Goal: Task Accomplishment & Management: Use online tool/utility

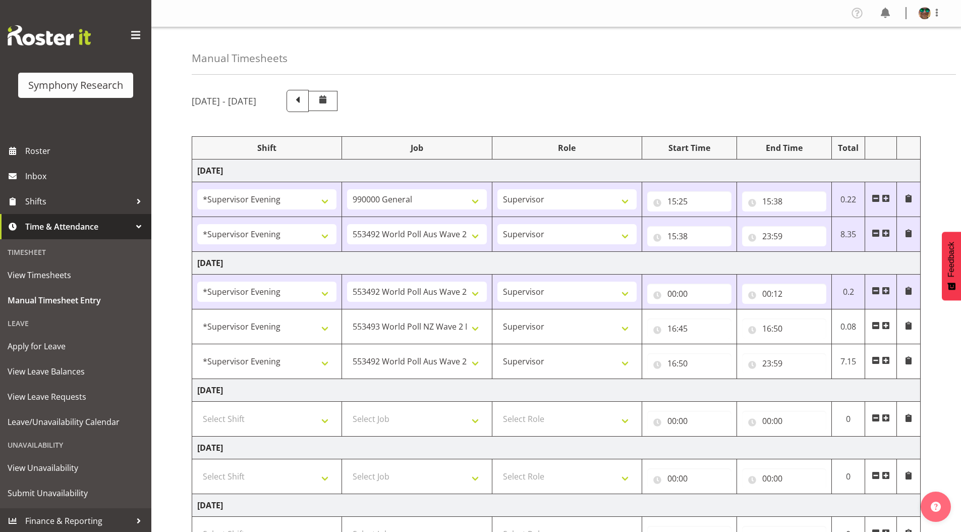
select select "4583"
select select "743"
select select "4583"
select select "10499"
select select "4583"
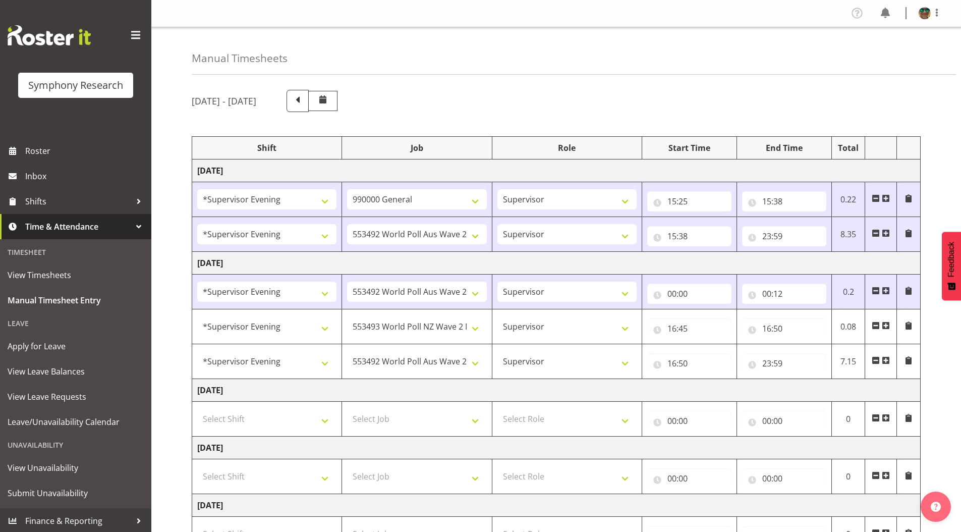
select select "10499"
select select "4583"
select select "10527"
select select "4583"
select select "10499"
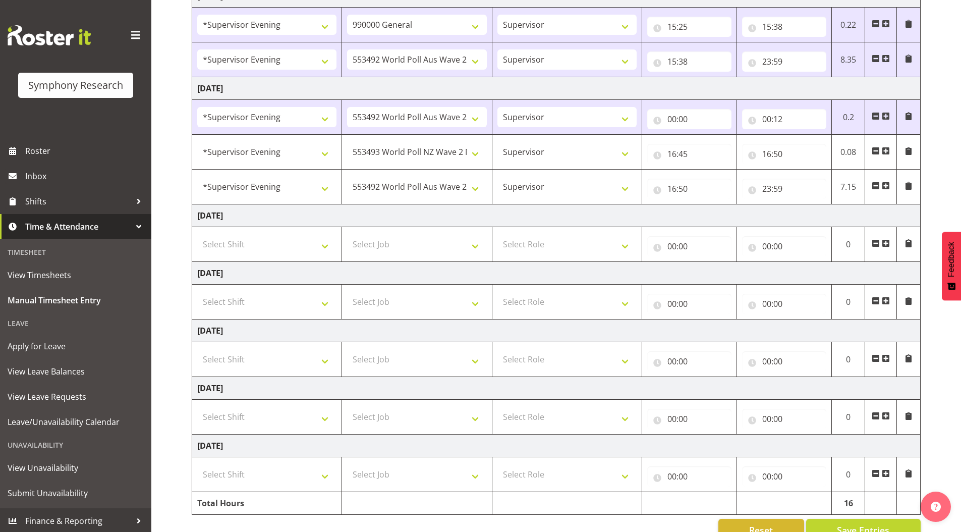
scroll to position [199, 0]
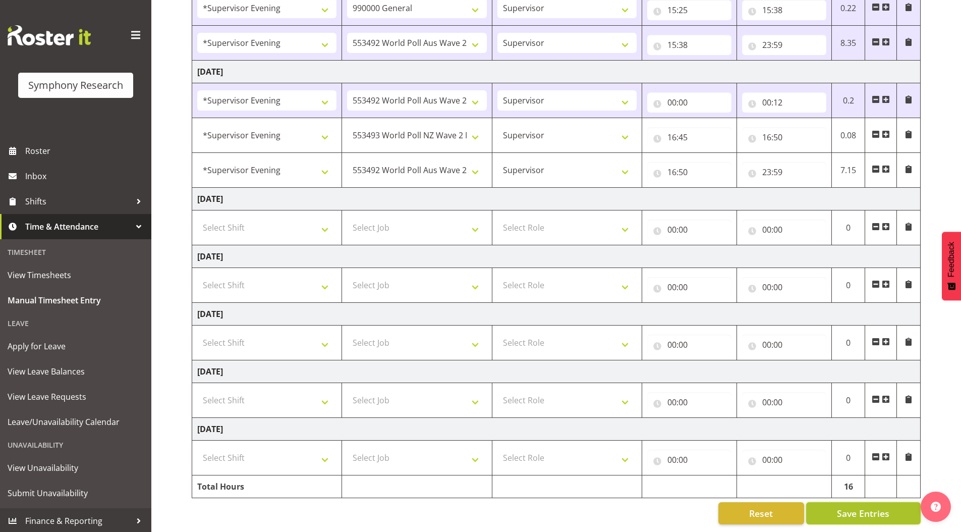
click at [826, 502] on button "Save Entries" at bounding box center [863, 513] width 115 height 22
